Goal: Find specific page/section: Find specific page/section

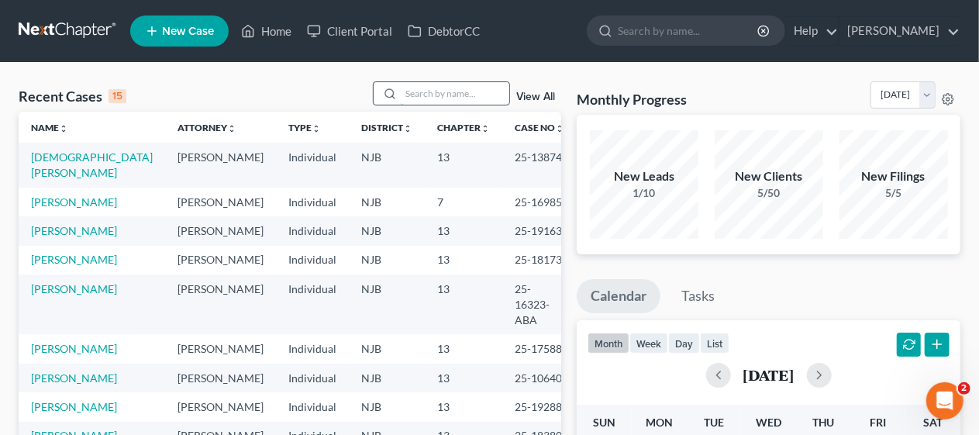
click at [410, 91] on input "search" at bounding box center [455, 93] width 109 height 22
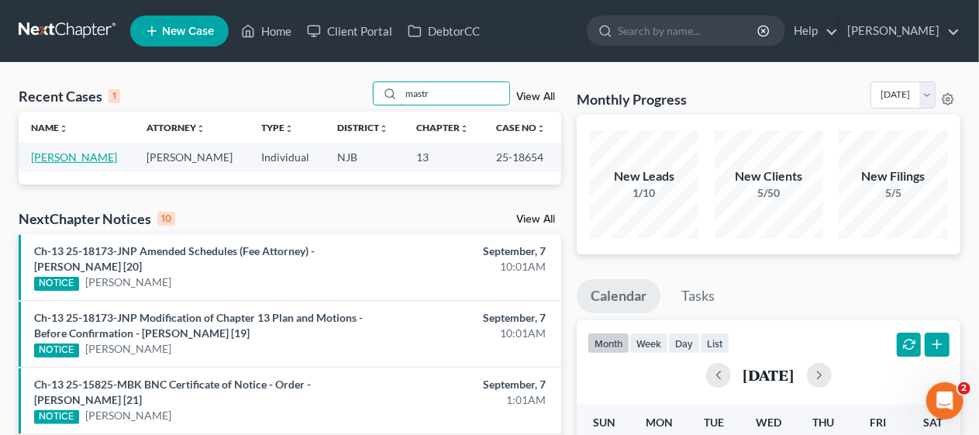
type input "mastr"
click at [117, 155] on link "[PERSON_NAME]" at bounding box center [74, 156] width 86 height 13
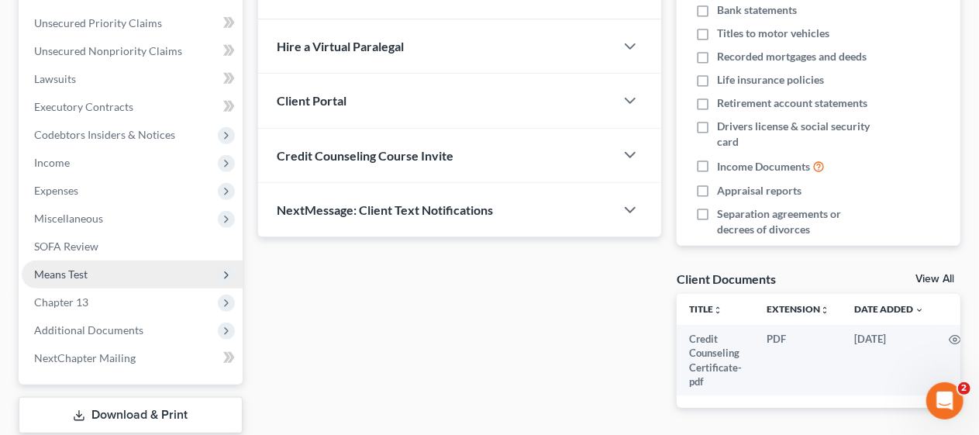
scroll to position [288, 0]
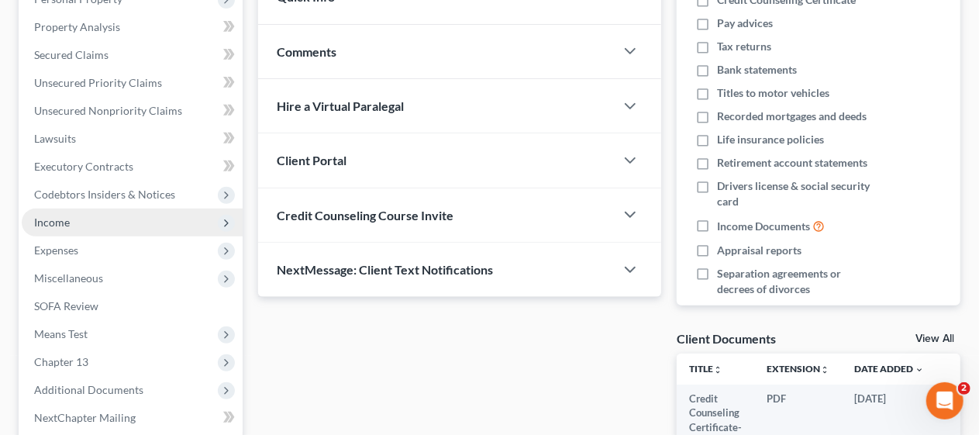
click at [144, 225] on span "Income" at bounding box center [132, 223] width 221 height 28
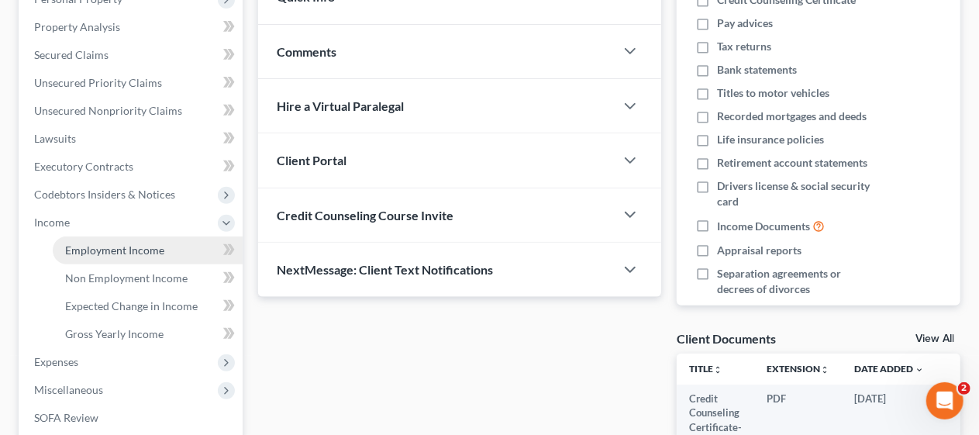
click at [150, 244] on span "Employment Income" at bounding box center [114, 249] width 99 height 13
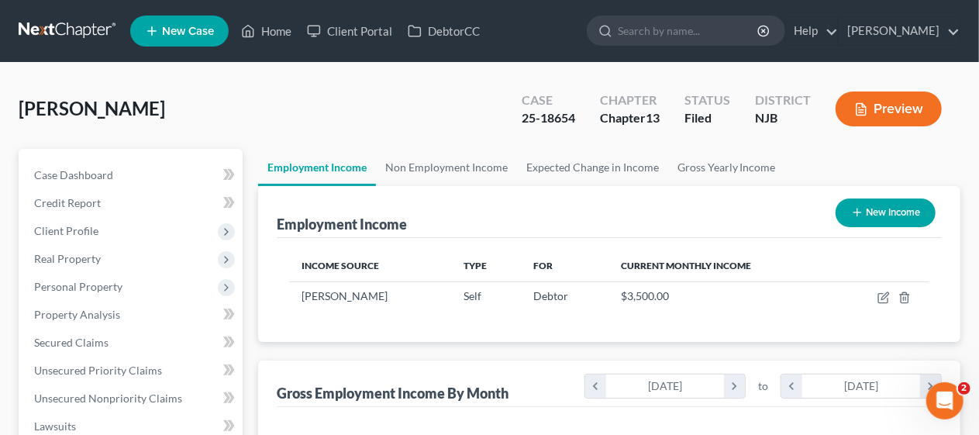
click at [282, 102] on div "[PERSON_NAME] Upgraded Case 25-18654 Chapter Chapter 13 Status [GEOGRAPHIC_DATA…" at bounding box center [490, 114] width 942 height 67
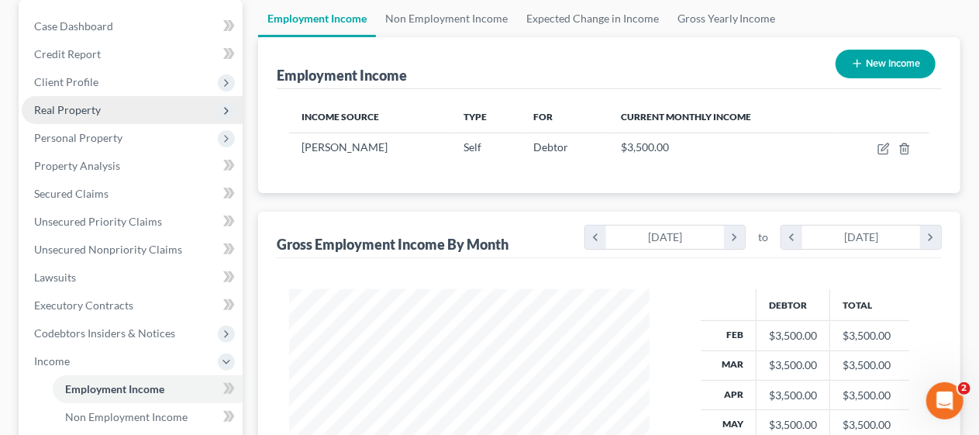
scroll to position [155, 0]
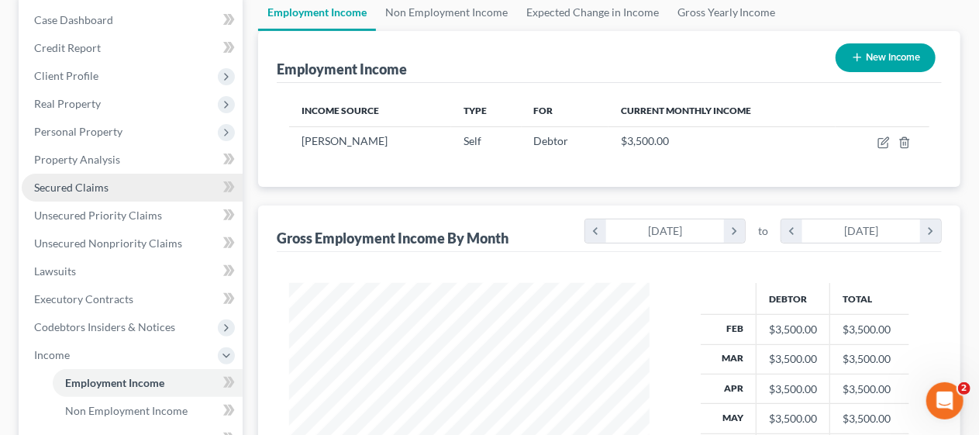
click at [151, 186] on link "Secured Claims" at bounding box center [132, 188] width 221 height 28
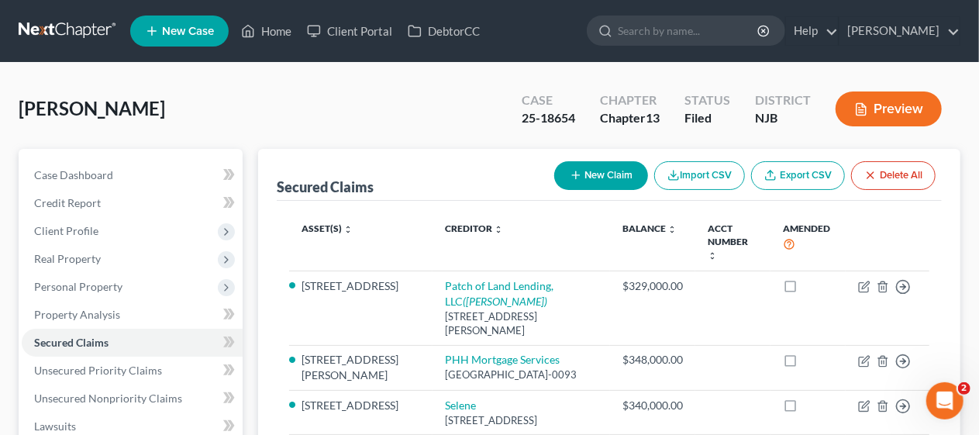
click at [260, 113] on div "[PERSON_NAME] Upgraded Case 25-18654 Chapter Chapter 13 Status [GEOGRAPHIC_DATA…" at bounding box center [490, 114] width 942 height 67
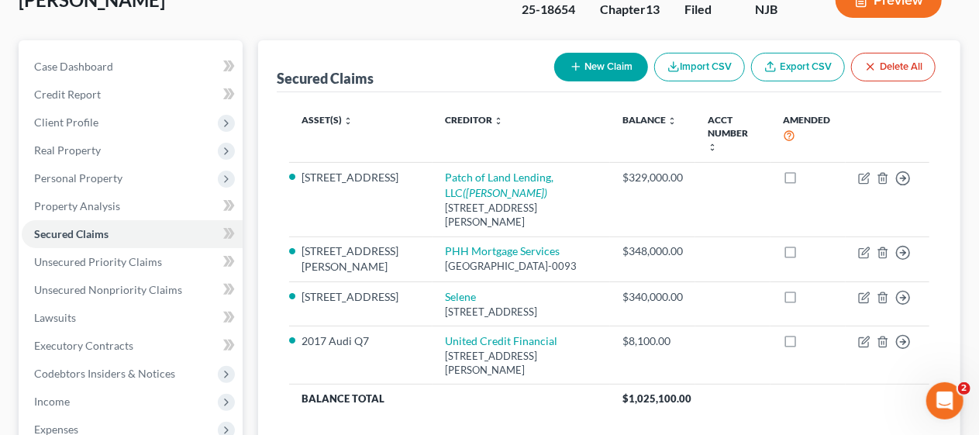
scroll to position [155, 0]
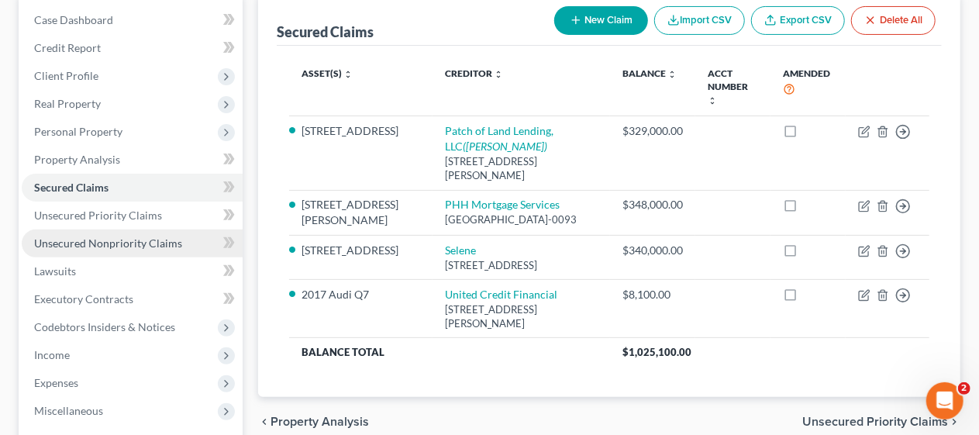
click at [173, 237] on span "Unsecured Nonpriority Claims" at bounding box center [108, 242] width 148 height 13
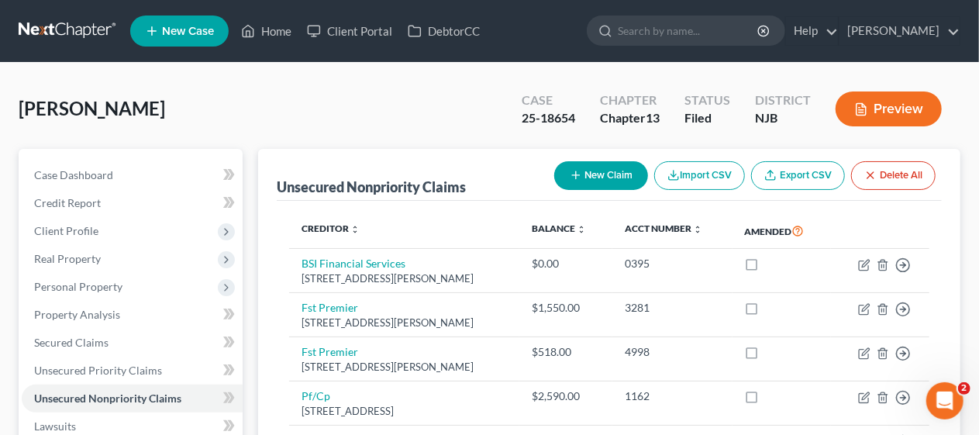
click at [271, 251] on div "Unsecured Nonpriority Claims New Claim Import CSV Export CSV Delete All Credito…" at bounding box center [609, 339] width 702 height 381
click at [271, 122] on div "[PERSON_NAME] Upgraded Case 25-18654 Chapter Chapter 13 Status [GEOGRAPHIC_DATA…" at bounding box center [490, 114] width 942 height 67
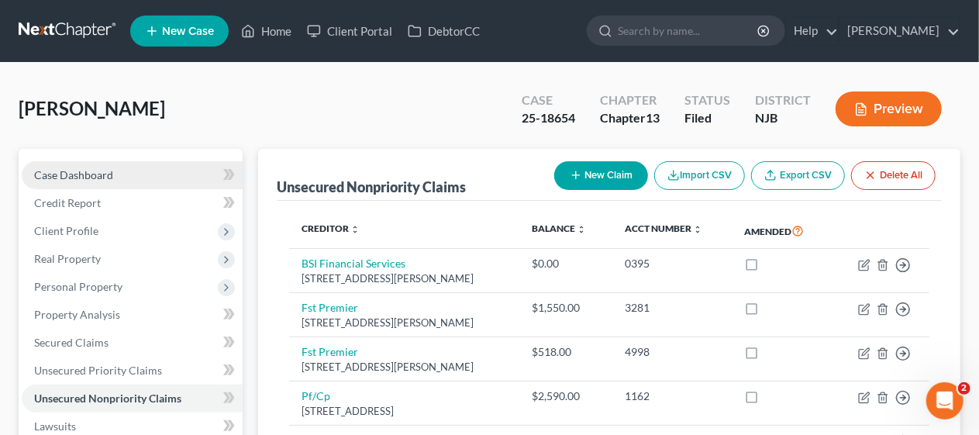
click at [114, 172] on link "Case Dashboard" at bounding box center [132, 175] width 221 height 28
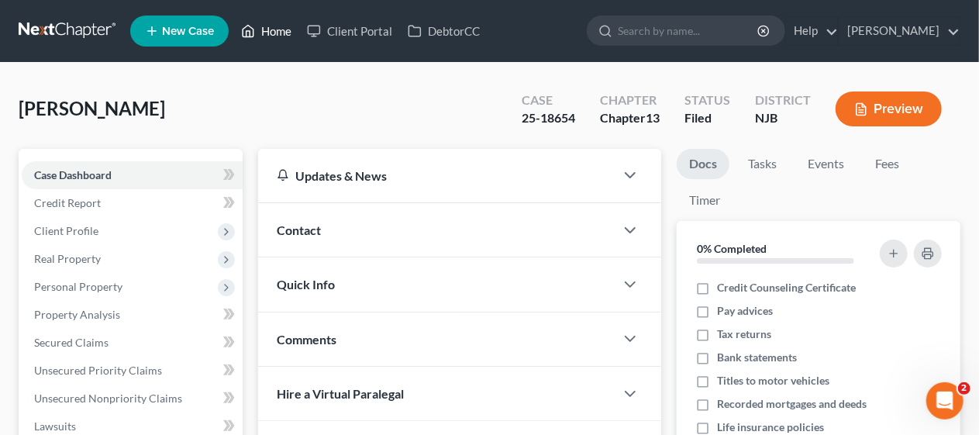
click at [280, 29] on link "Home" at bounding box center [266, 31] width 66 height 28
